Goal: Information Seeking & Learning: Learn about a topic

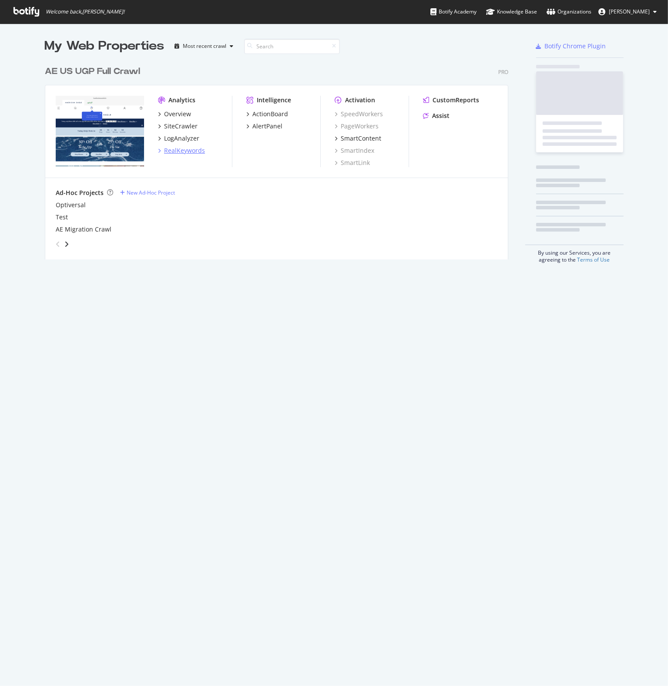
scroll to position [679, 655]
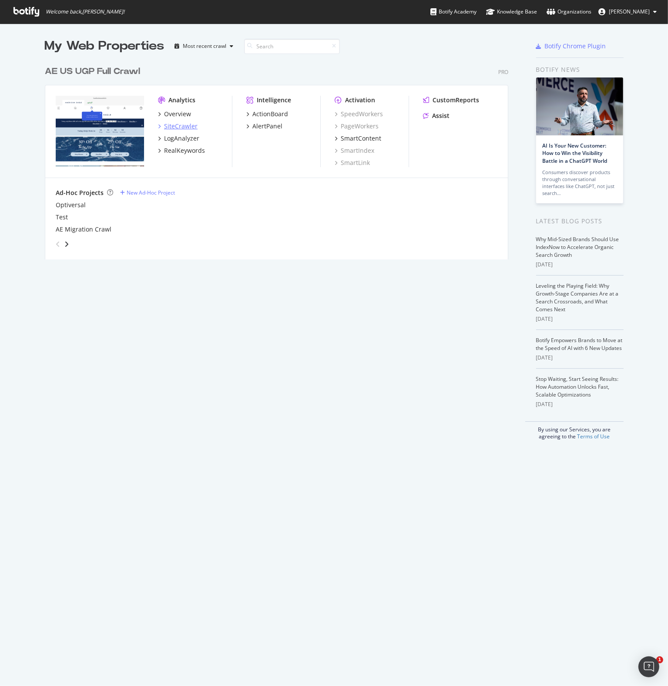
click at [170, 128] on div "SiteCrawler" at bounding box center [181, 126] width 34 height 9
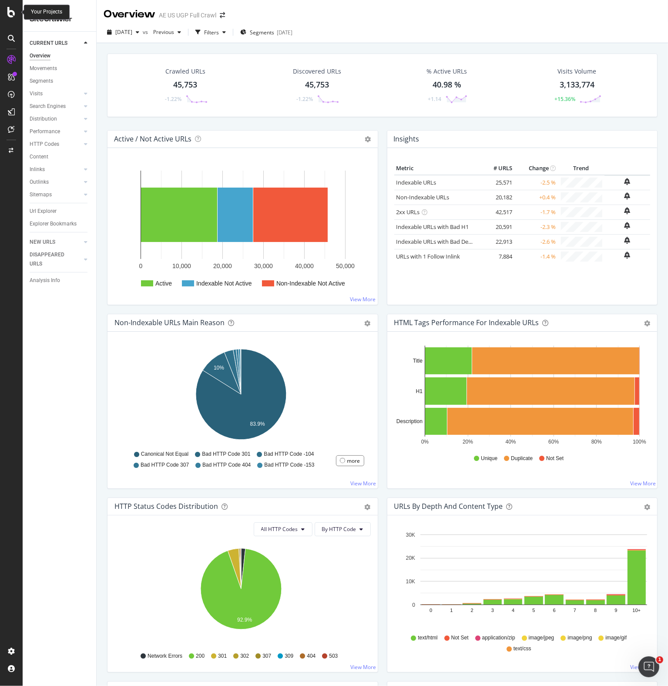
click at [11, 11] on icon at bounding box center [11, 12] width 8 height 10
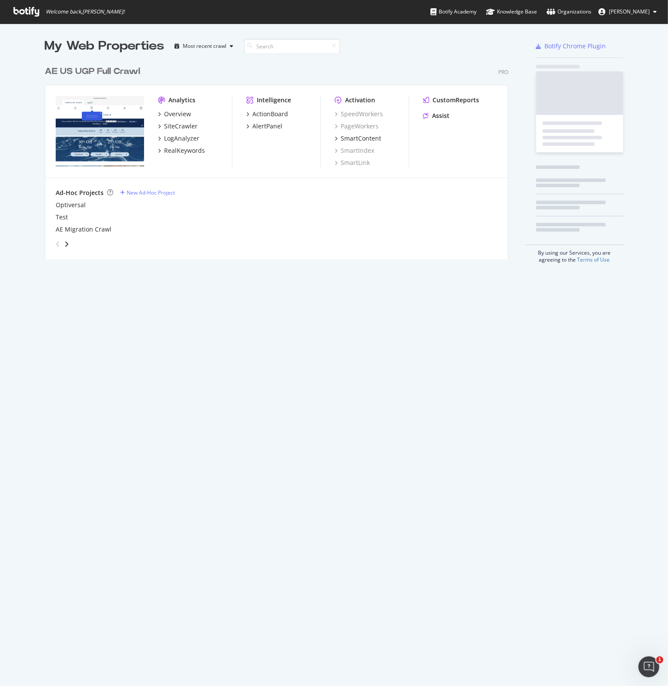
scroll to position [679, 655]
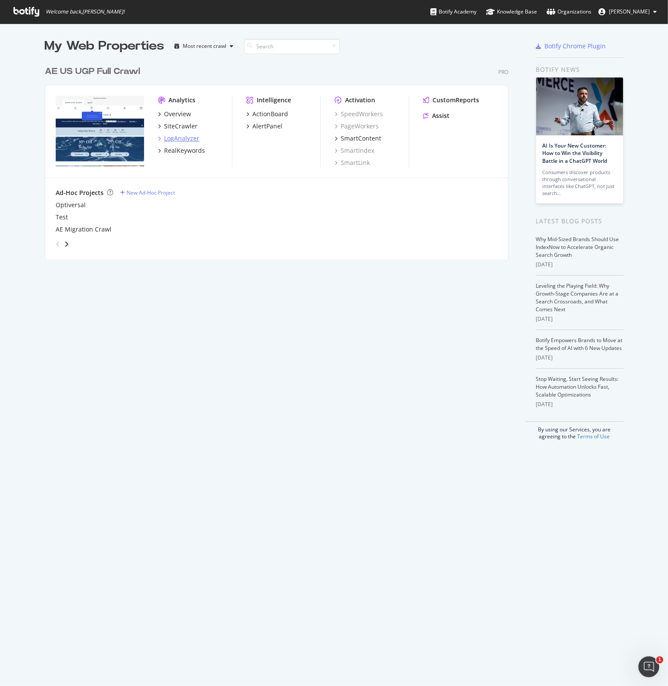
click at [179, 139] on div "LogAnalyzer" at bounding box center [181, 138] width 35 height 9
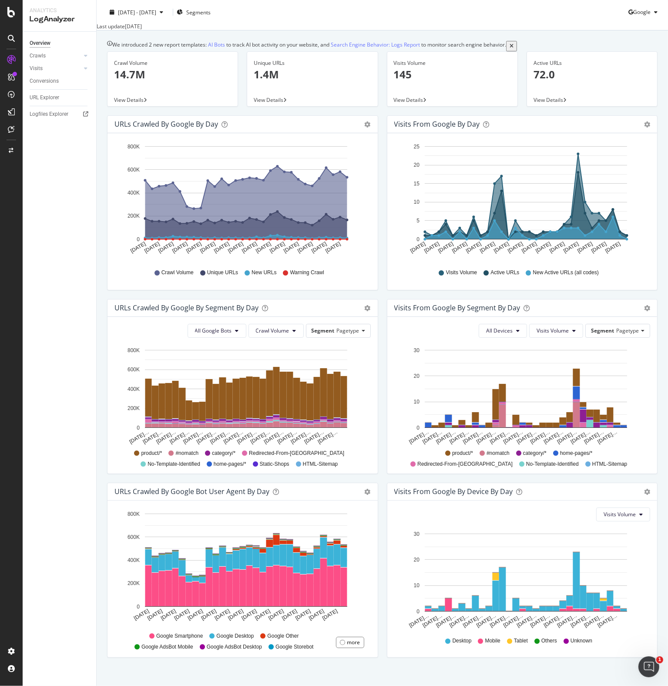
scroll to position [39, 0]
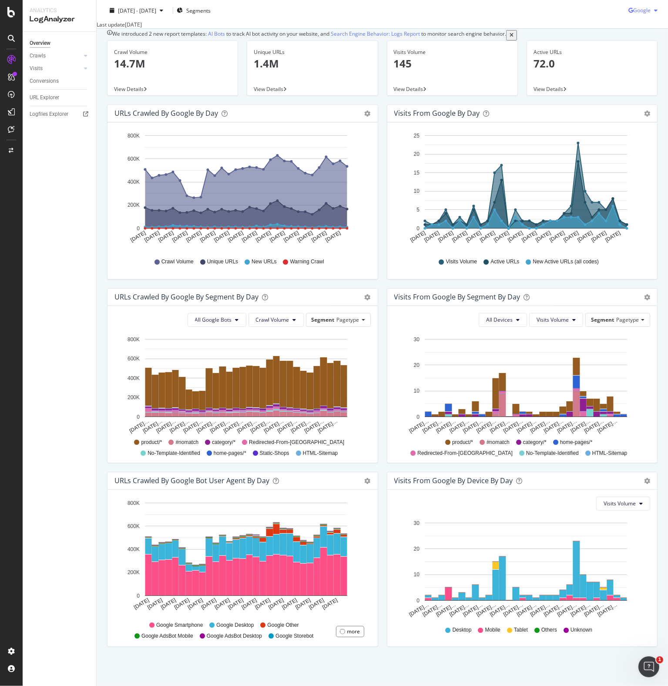
click at [638, 8] on span "Google" at bounding box center [641, 10] width 17 height 7
click at [619, 57] on span at bounding box center [617, 60] width 10 height 10
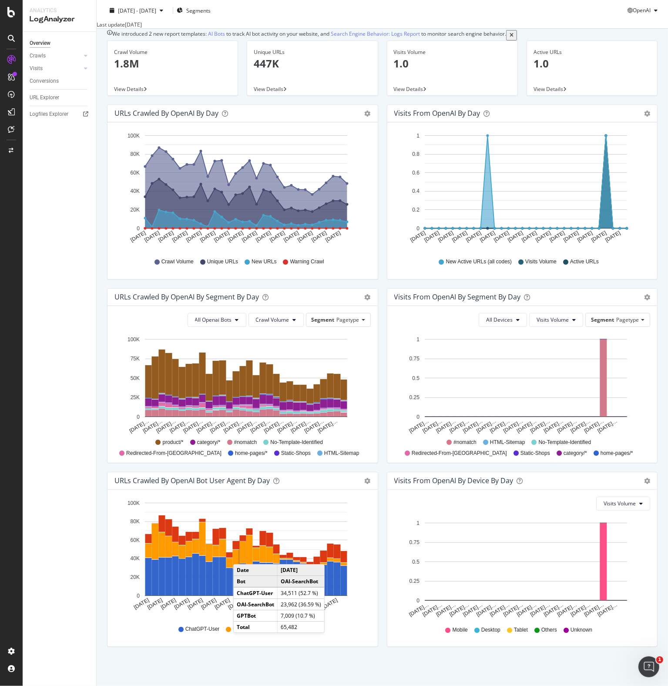
click at [242, 556] on rect "A chart." at bounding box center [243, 553] width 7 height 22
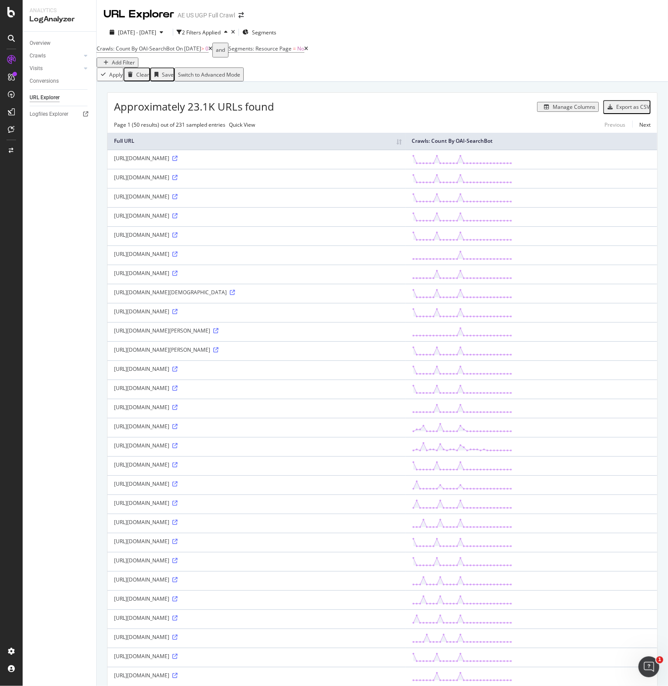
click at [50, 186] on div "Overview Crawls Daily Distribution Segments Distribution HTTP Codes Resources V…" at bounding box center [60, 359] width 74 height 654
click at [244, 128] on span "Quick View" at bounding box center [242, 124] width 26 height 7
click at [193, 85] on input "checkbox" at bounding box center [191, 85] width 6 height 6
checkbox input "true"
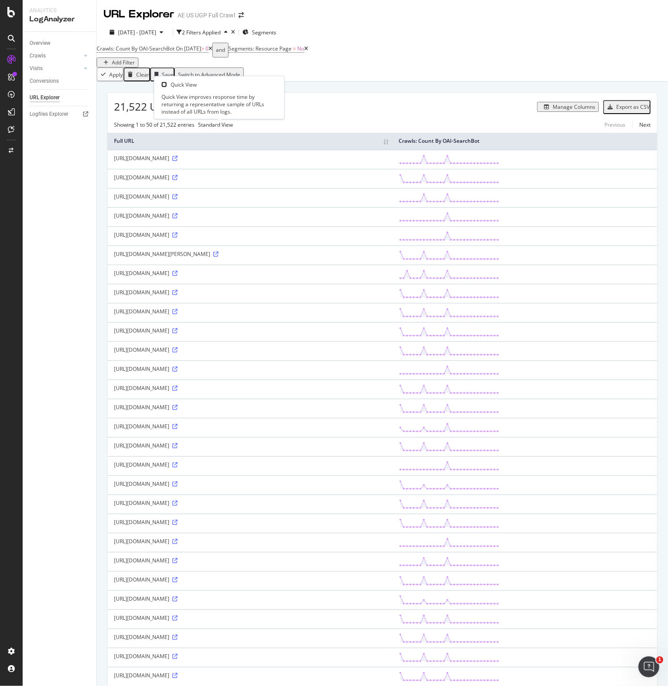
click at [167, 85] on input "checkbox" at bounding box center [165, 85] width 6 height 6
checkbox input "false"
click at [276, 31] on span "Segments" at bounding box center [264, 32] width 24 height 7
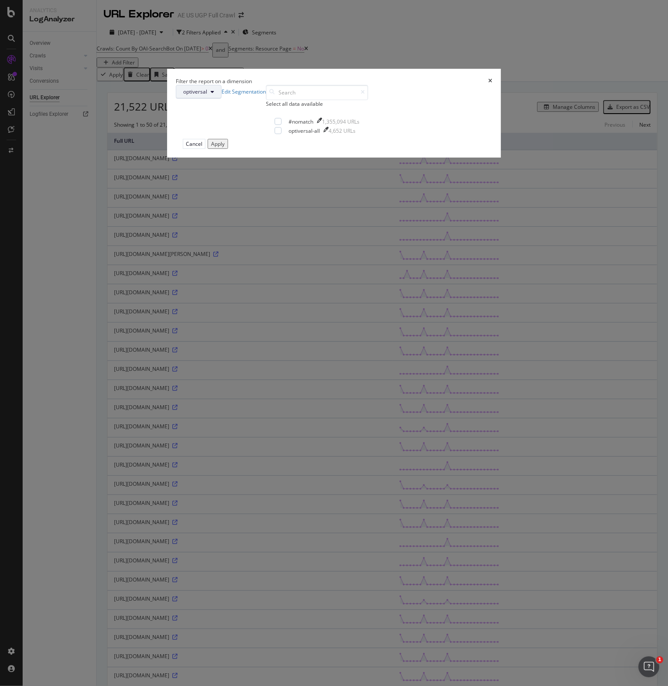
click at [222, 99] on button "optiversal" at bounding box center [199, 92] width 46 height 14
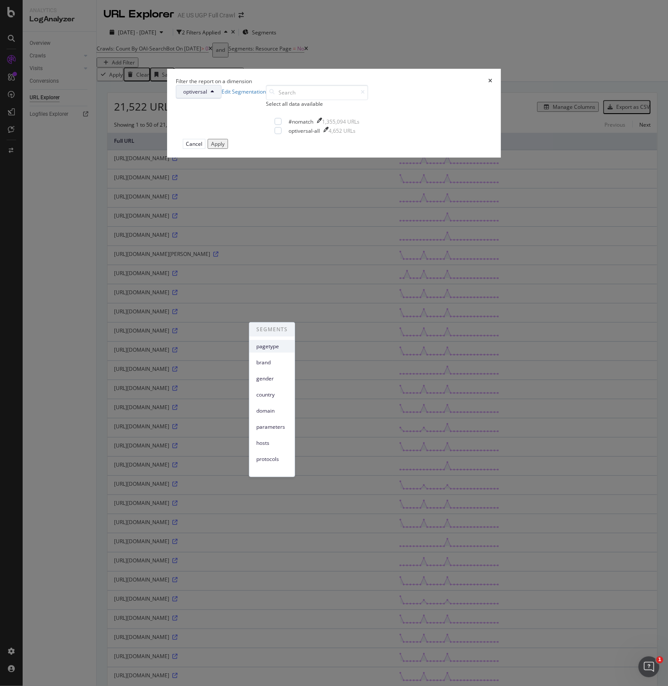
click at [269, 346] on span "pagetype" at bounding box center [271, 347] width 31 height 8
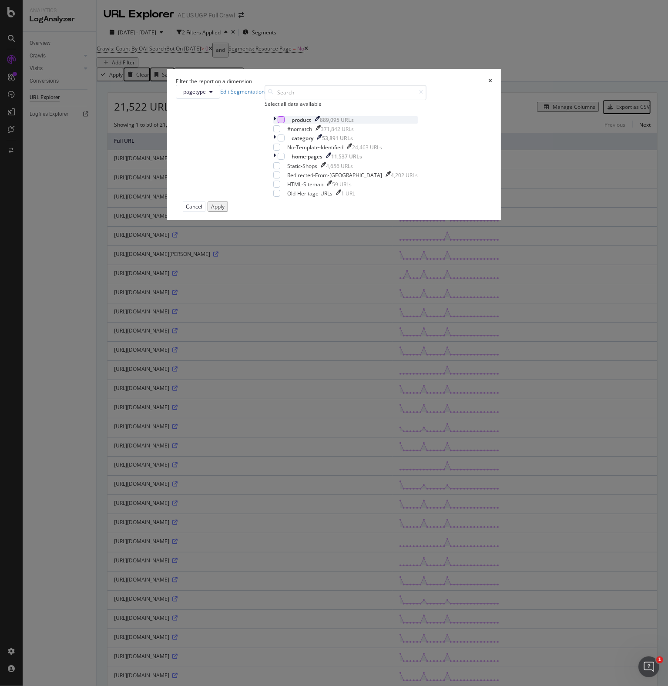
click at [278, 123] on div "modal" at bounding box center [281, 119] width 7 height 7
click at [225, 210] on div "Apply" at bounding box center [217, 206] width 13 height 7
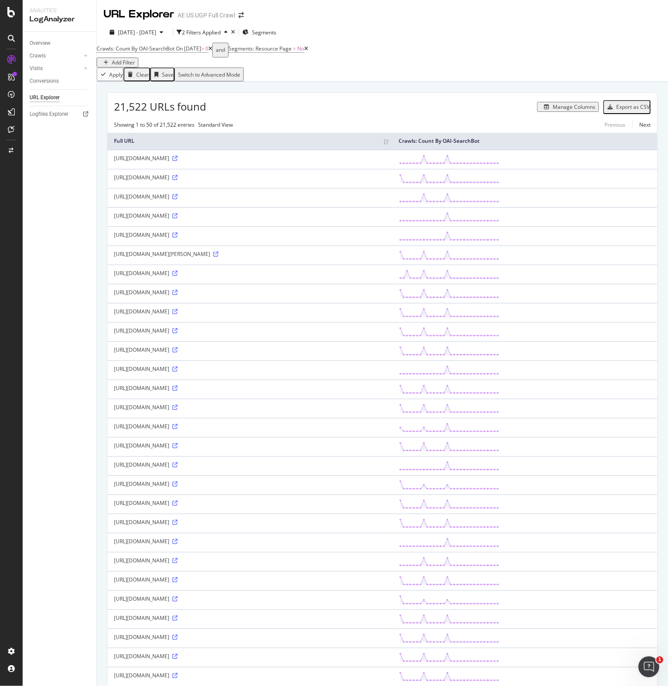
click at [135, 59] on div "Add Filter" at bounding box center [123, 62] width 23 height 7
click at [443, 65] on span "Full URL" at bounding box center [452, 60] width 19 height 7
click at [366, 81] on input "text" at bounding box center [363, 76] width 62 height 10
type input "/us/en/"
click at [485, 75] on div "Apply" at bounding box center [491, 70] width 13 height 7
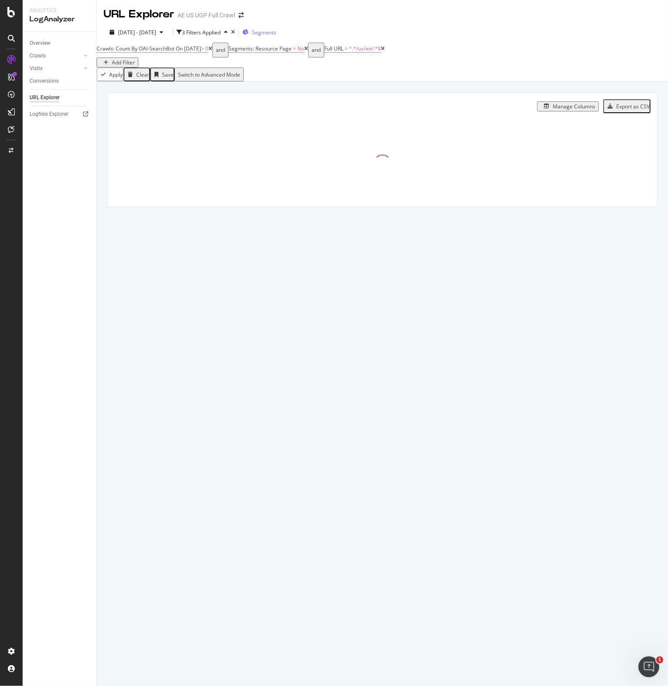
click at [276, 33] on span "Segments" at bounding box center [264, 32] width 24 height 7
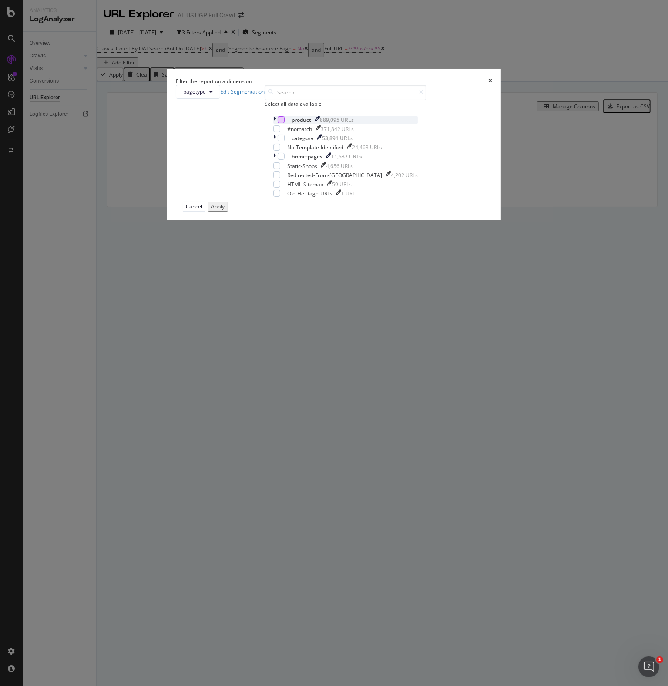
click at [278, 123] on div "modal" at bounding box center [281, 119] width 7 height 7
click at [273, 124] on icon "modal" at bounding box center [274, 119] width 3 height 7
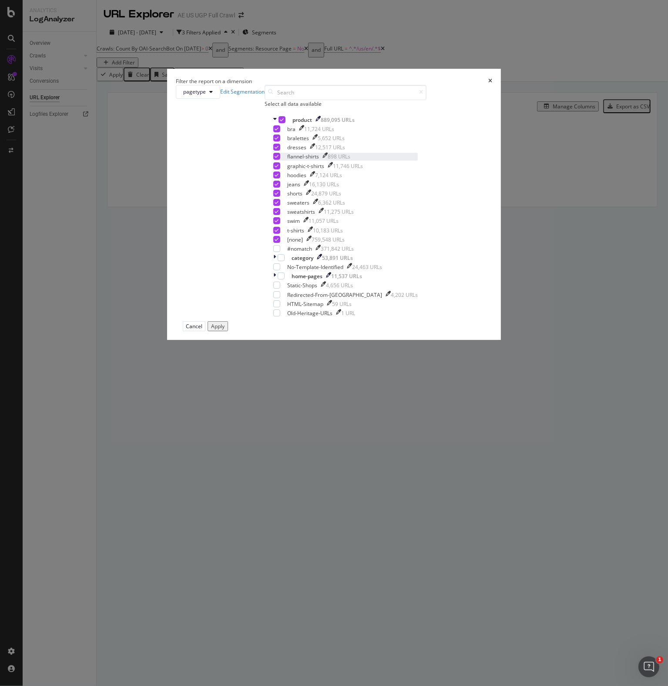
scroll to position [70, 0]
click at [225, 330] on div "Apply" at bounding box center [217, 326] width 13 height 7
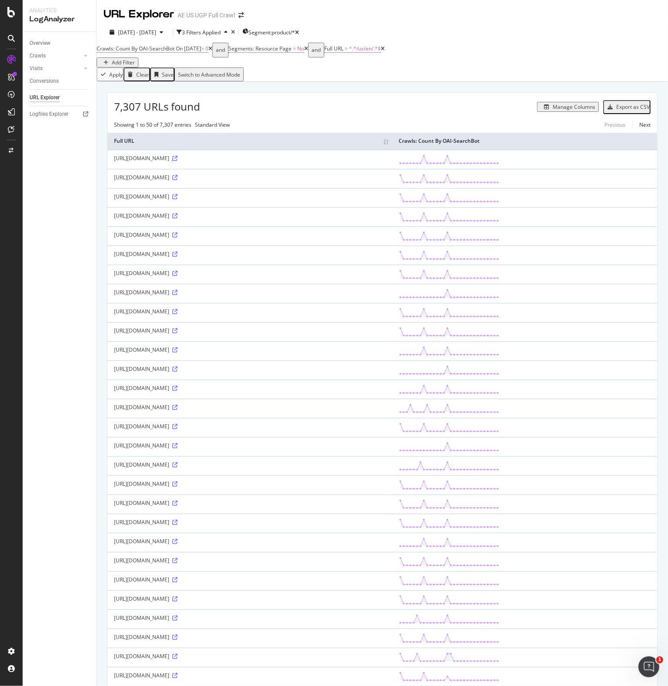
click at [178, 161] on icon at bounding box center [174, 158] width 5 height 5
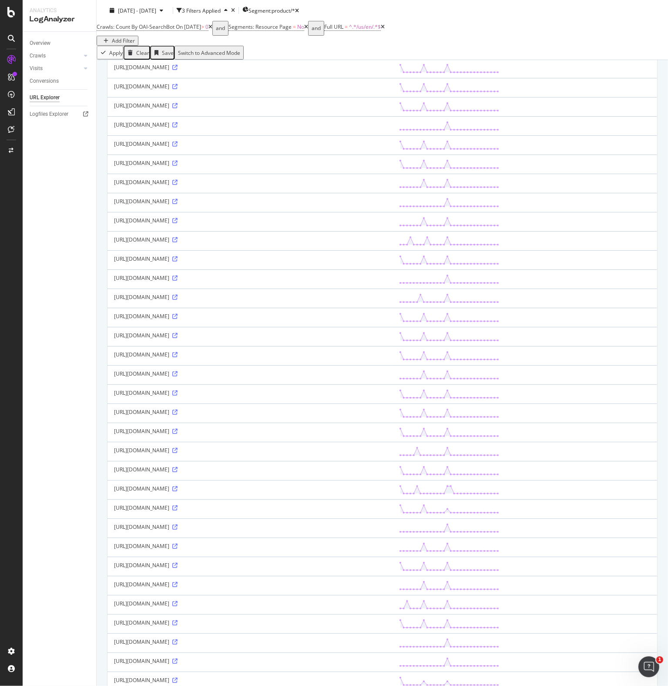
scroll to position [124, 0]
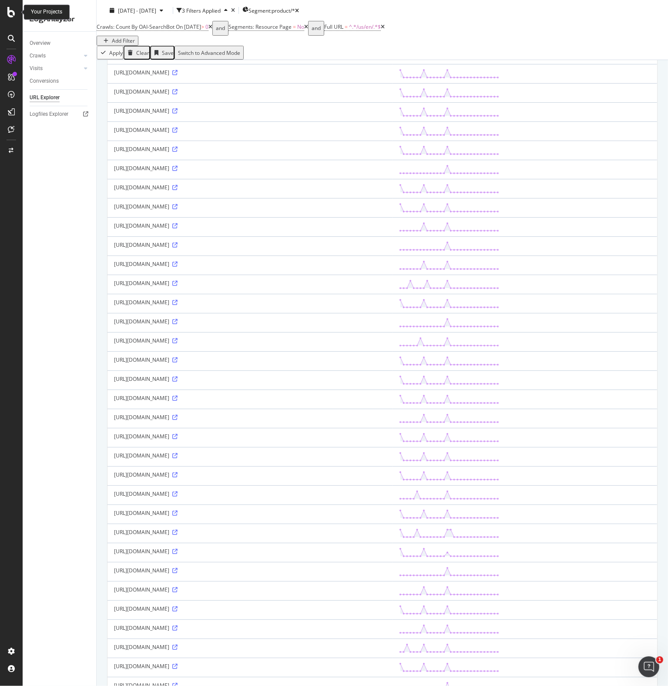
click at [8, 13] on icon at bounding box center [11, 12] width 8 height 10
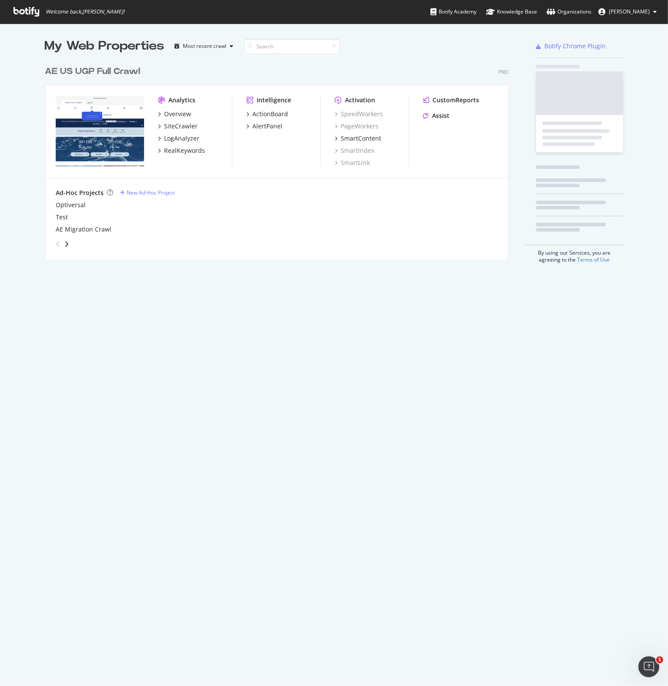
scroll to position [679, 655]
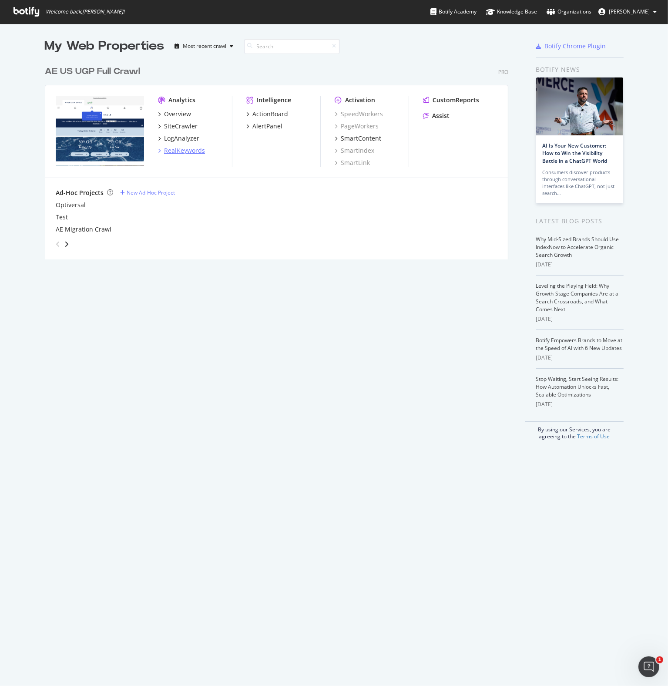
click at [175, 151] on div "RealKeywords" at bounding box center [184, 150] width 41 height 9
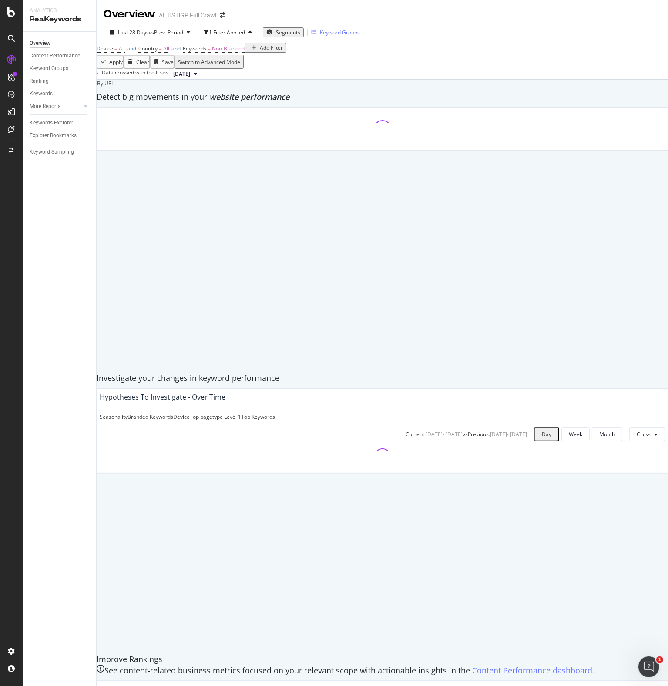
click at [337, 29] on div "Keyword Groups" at bounding box center [340, 32] width 40 height 7
